Goal: Information Seeking & Learning: Learn about a topic

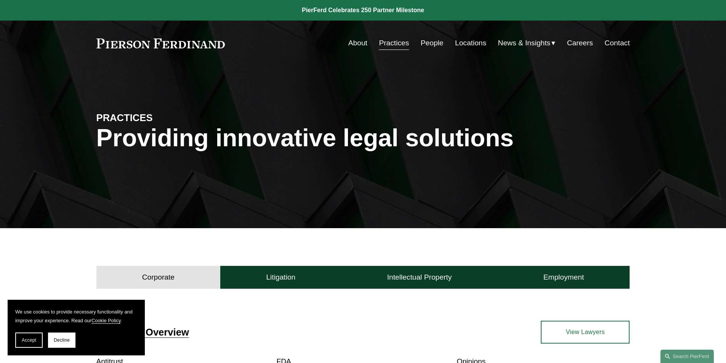
click at [430, 48] on link "People" at bounding box center [432, 43] width 23 height 14
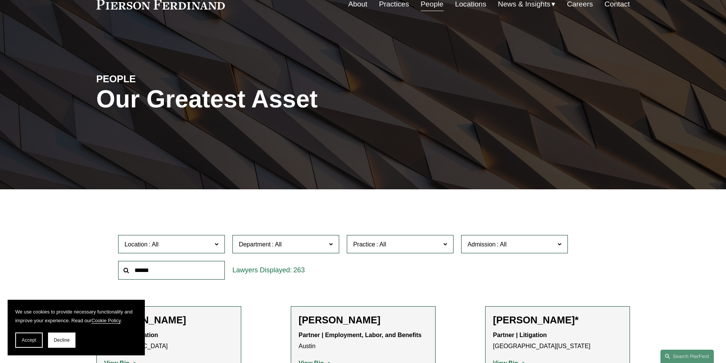
scroll to position [76, 0]
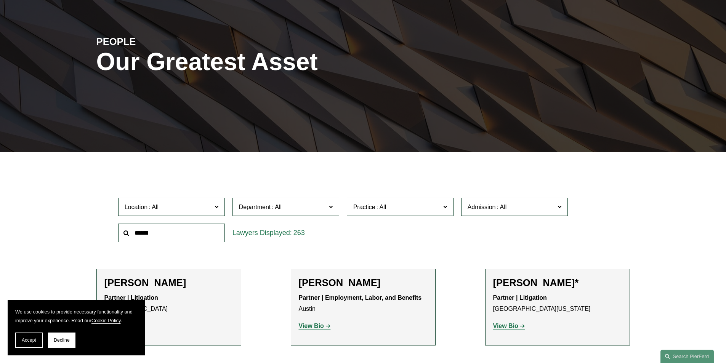
click at [182, 238] on input "text" at bounding box center [171, 233] width 107 height 19
type input "*****"
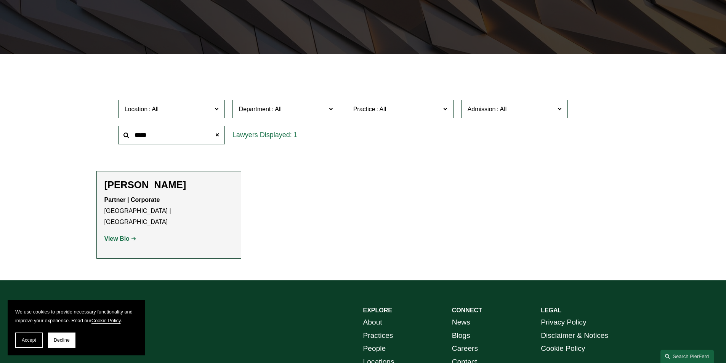
scroll to position [103, 0]
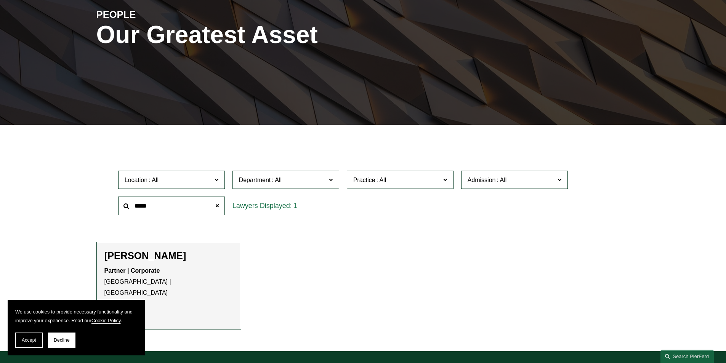
click at [153, 264] on div "Leiza Bladd-Symms Partner | Corporate London | Boston View Bio Location: London…" at bounding box center [168, 286] width 129 height 72
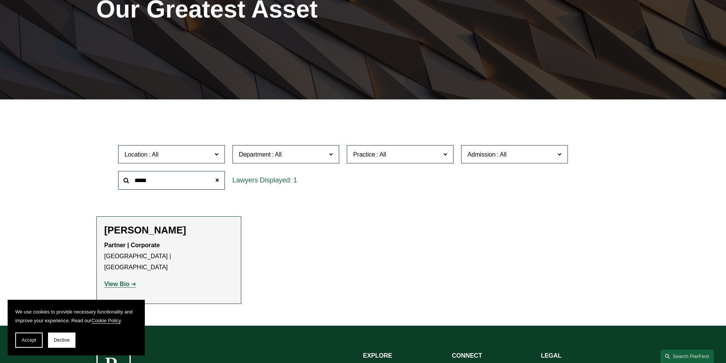
scroll to position [179, 0]
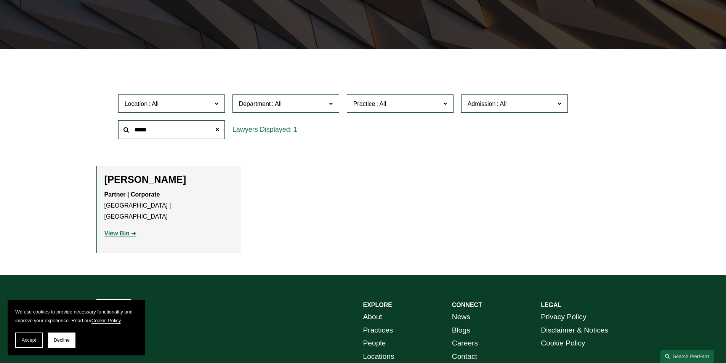
click at [126, 230] on strong "View Bio" at bounding box center [116, 233] width 25 height 6
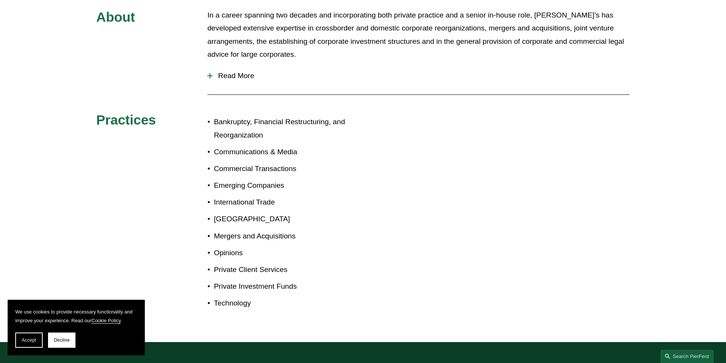
scroll to position [343, 0]
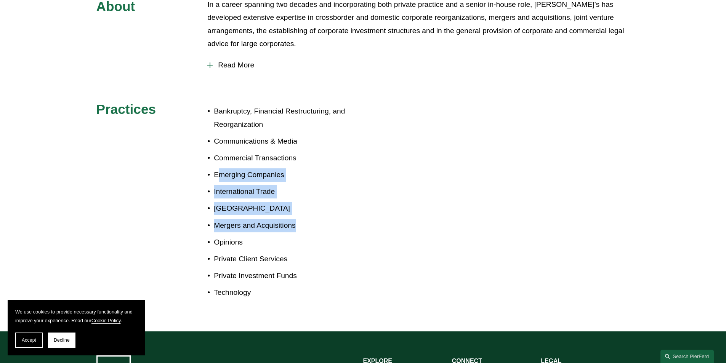
drag, startPoint x: 219, startPoint y: 177, endPoint x: 305, endPoint y: 224, distance: 97.7
click at [305, 224] on ul "Bankruptcy, Financial Restructuring, and Reorganization Communications & Media …" at bounding box center [284, 202] width 155 height 195
click at [305, 224] on p "Mergers and Acquisitions" at bounding box center [288, 225] width 149 height 13
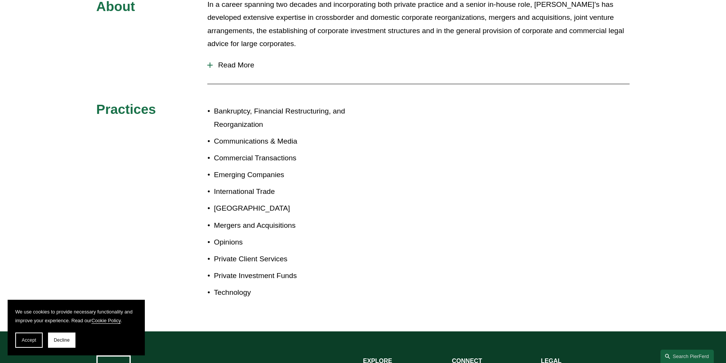
click at [290, 251] on ul "Bankruptcy, Financial Restructuring, and Reorganization Communications & Media …" at bounding box center [284, 202] width 155 height 195
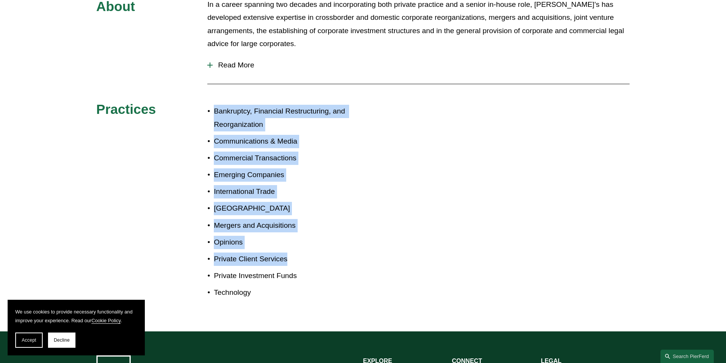
drag, startPoint x: 291, startPoint y: 261, endPoint x: 210, endPoint y: 112, distance: 169.3
click at [210, 112] on ul "Bankruptcy, Financial Restructuring, and Reorganization Communications & Media …" at bounding box center [284, 202] width 155 height 195
click at [221, 113] on p "Bankruptcy, Financial Restructuring, and Reorganization" at bounding box center [288, 118] width 149 height 26
drag, startPoint x: 216, startPoint y: 111, endPoint x: 272, endPoint y: 293, distance: 189.9
click at [272, 293] on ul "Bankruptcy, Financial Restructuring, and Reorganization Communications & Media …" at bounding box center [284, 202] width 155 height 195
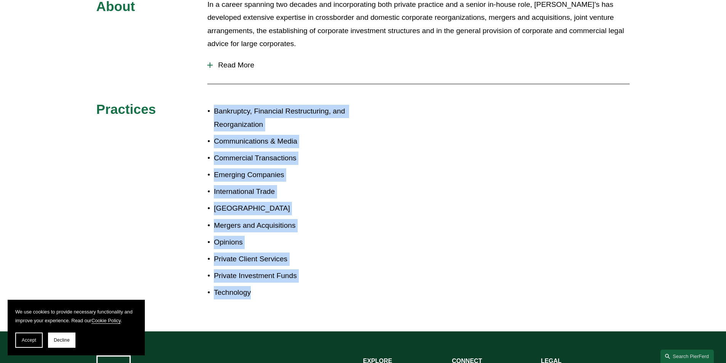
click at [272, 293] on p "Technology" at bounding box center [288, 292] width 149 height 13
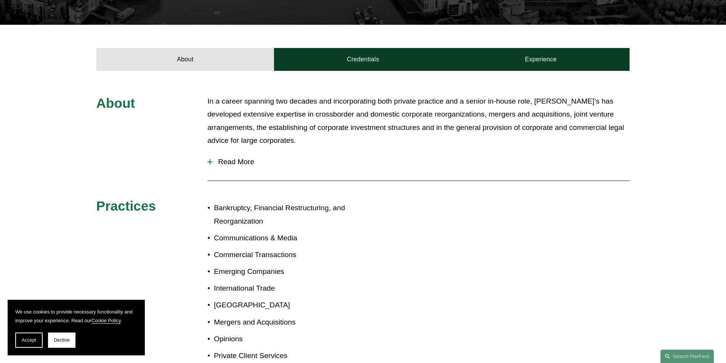
scroll to position [152, 0]
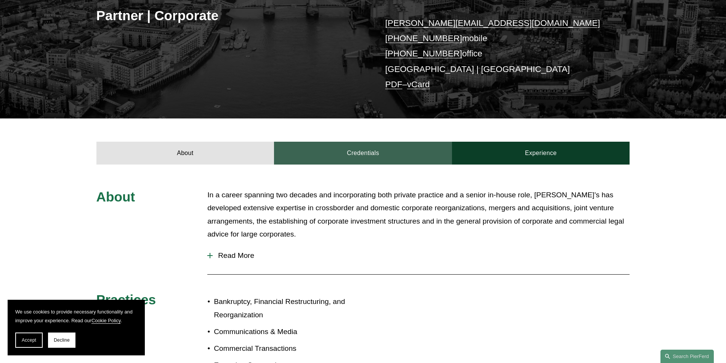
click at [364, 159] on link "Credentials" at bounding box center [363, 153] width 178 height 23
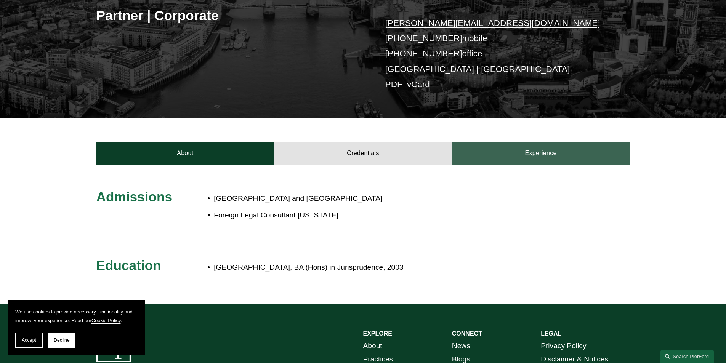
click at [465, 152] on link "Experience" at bounding box center [541, 153] width 178 height 23
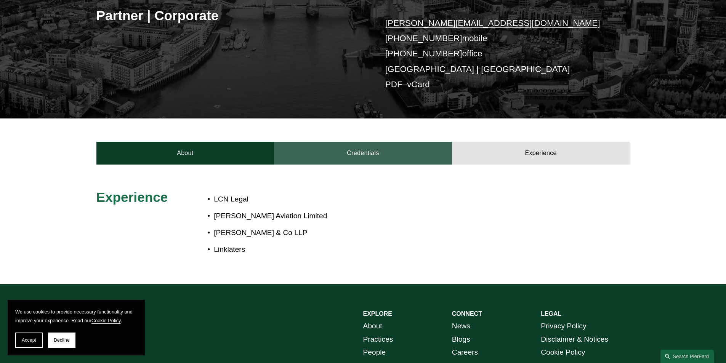
click at [383, 147] on link "Credentials" at bounding box center [363, 153] width 178 height 23
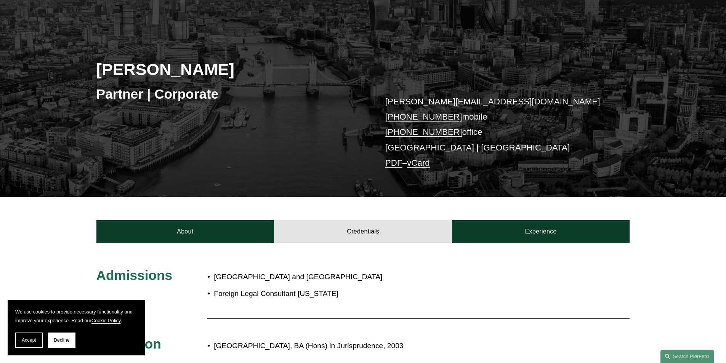
scroll to position [0, 0]
